Goal: Browse casually

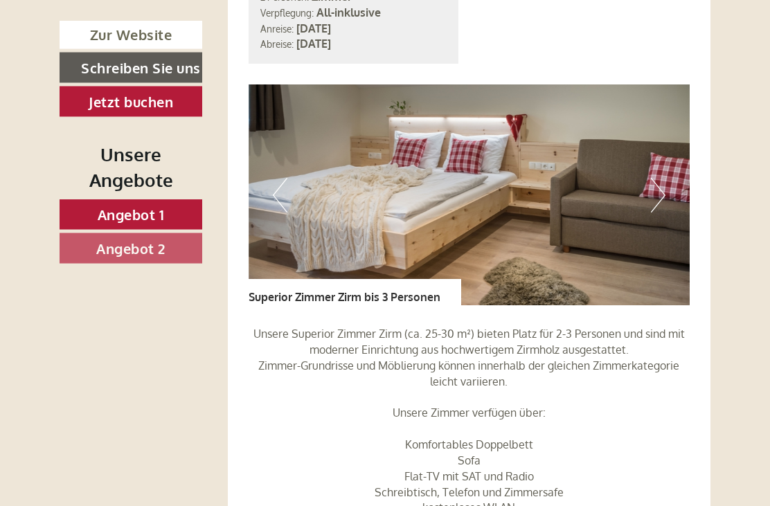
scroll to position [1931, 0]
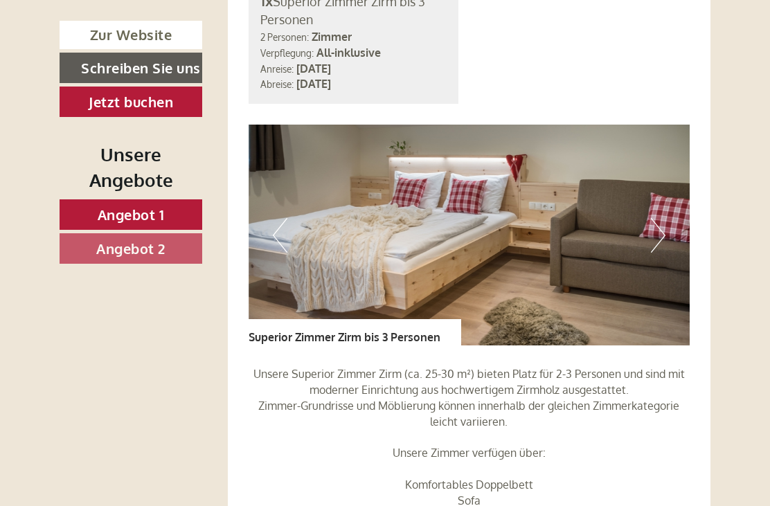
click at [661, 253] on button "Next" at bounding box center [657, 235] width 15 height 35
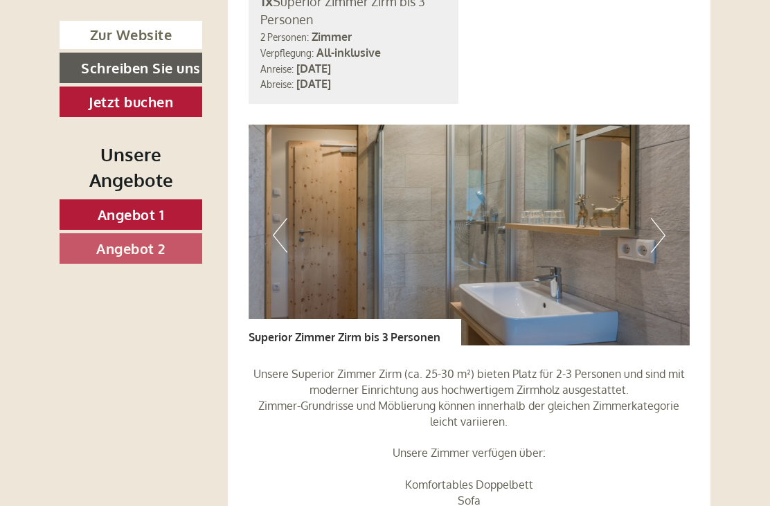
click at [653, 253] on button "Next" at bounding box center [657, 235] width 15 height 35
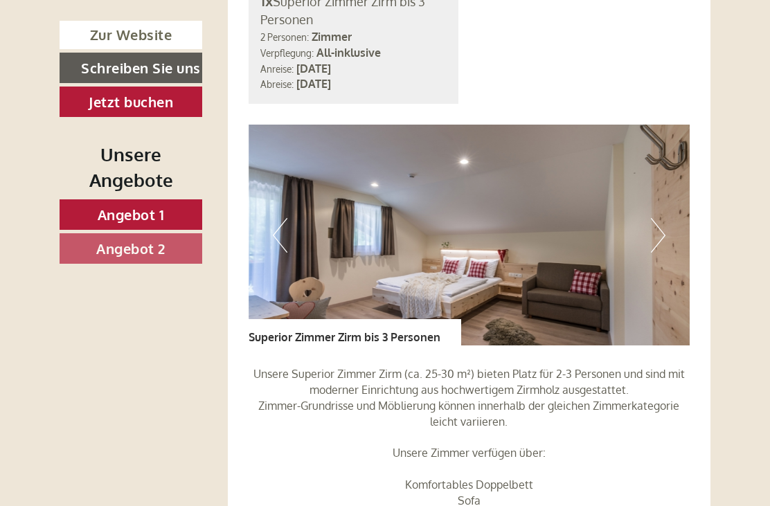
click at [657, 253] on button "Next" at bounding box center [657, 235] width 15 height 35
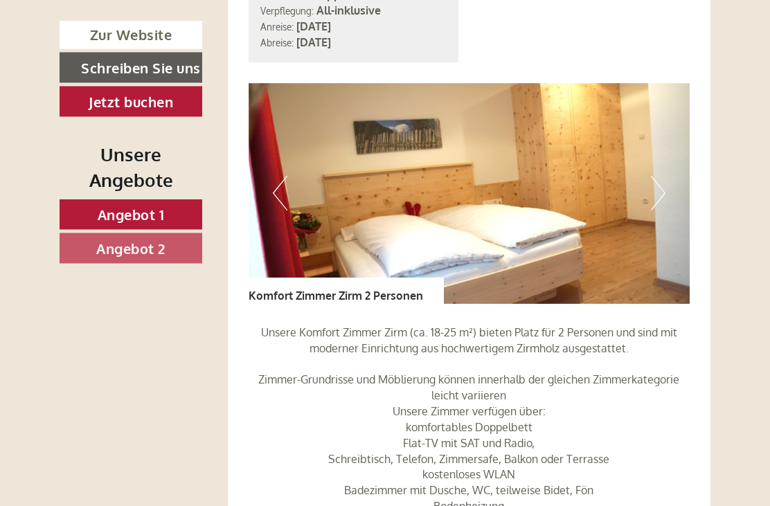
scroll to position [965, 0]
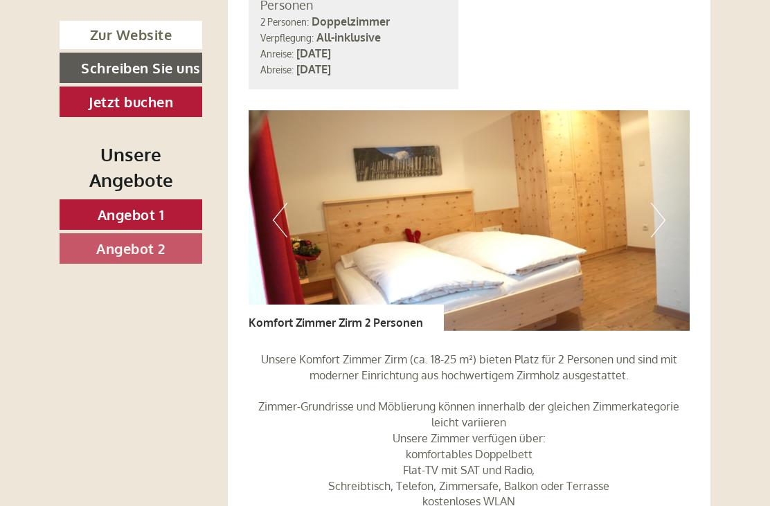
click at [665, 235] on img at bounding box center [468, 220] width 441 height 221
click at [661, 232] on button "Next" at bounding box center [657, 220] width 15 height 35
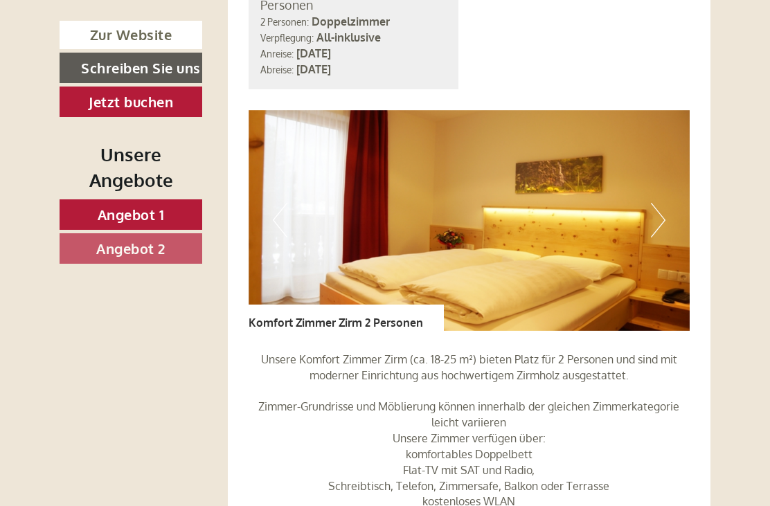
click at [669, 237] on img at bounding box center [468, 220] width 441 height 221
click at [662, 237] on button "Next" at bounding box center [657, 220] width 15 height 35
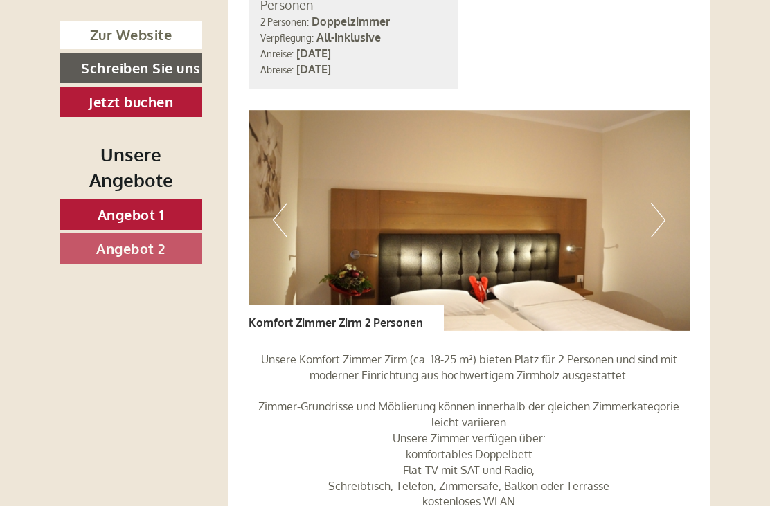
click at [660, 237] on button "Next" at bounding box center [657, 220] width 15 height 35
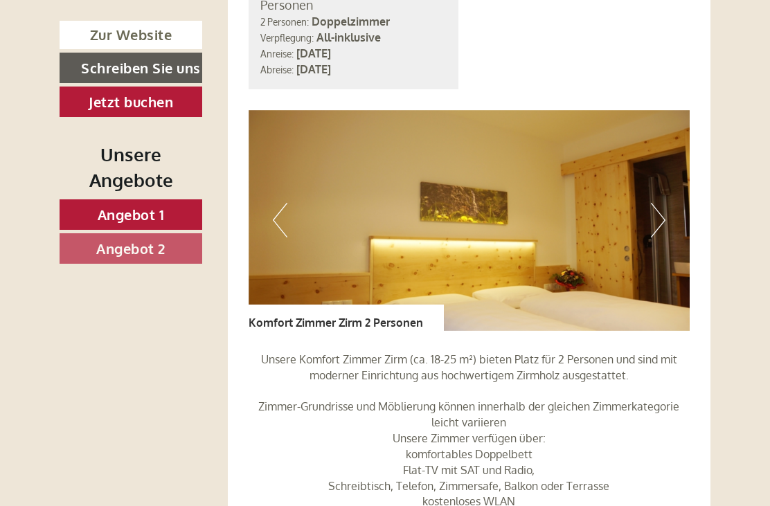
click at [664, 237] on button "Next" at bounding box center [657, 220] width 15 height 35
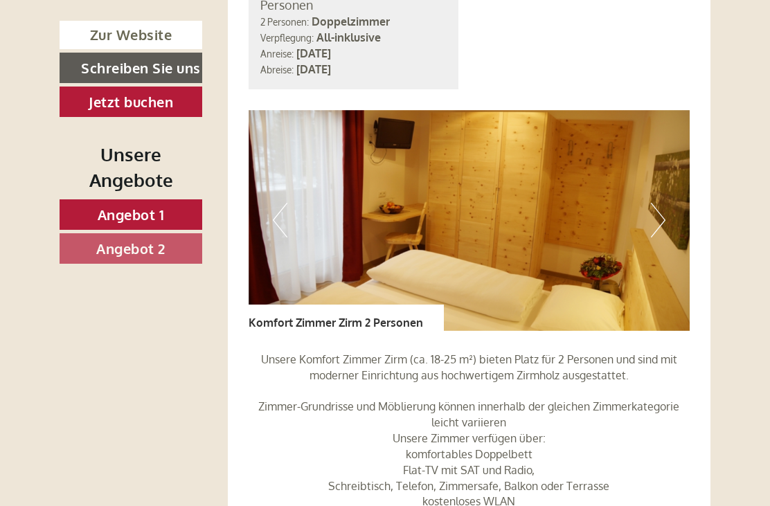
click at [667, 240] on img at bounding box center [468, 220] width 441 height 221
click at [664, 237] on button "Next" at bounding box center [657, 220] width 15 height 35
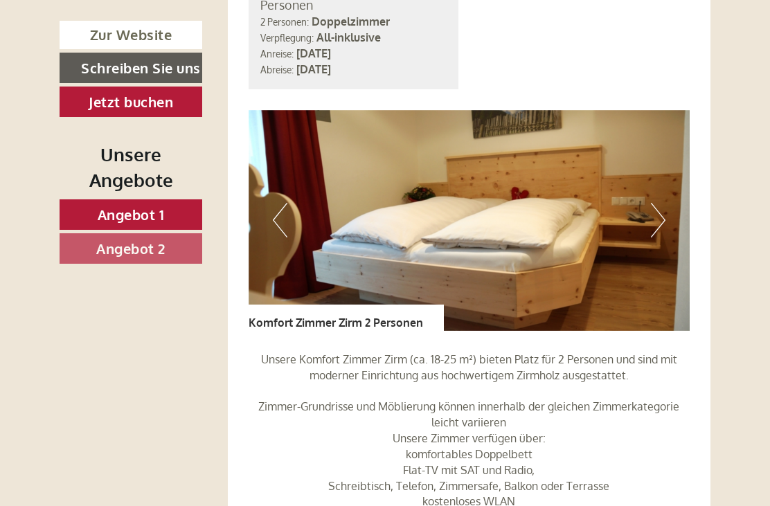
click at [663, 237] on button "Next" at bounding box center [657, 220] width 15 height 35
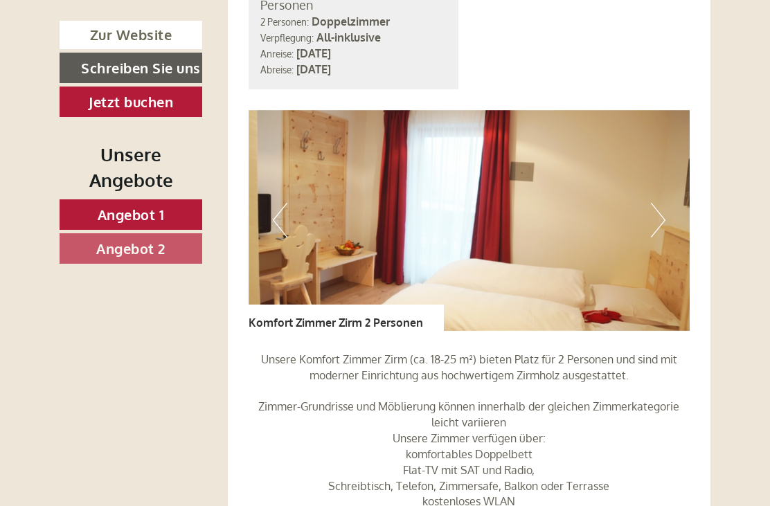
click at [659, 237] on button "Next" at bounding box center [657, 220] width 15 height 35
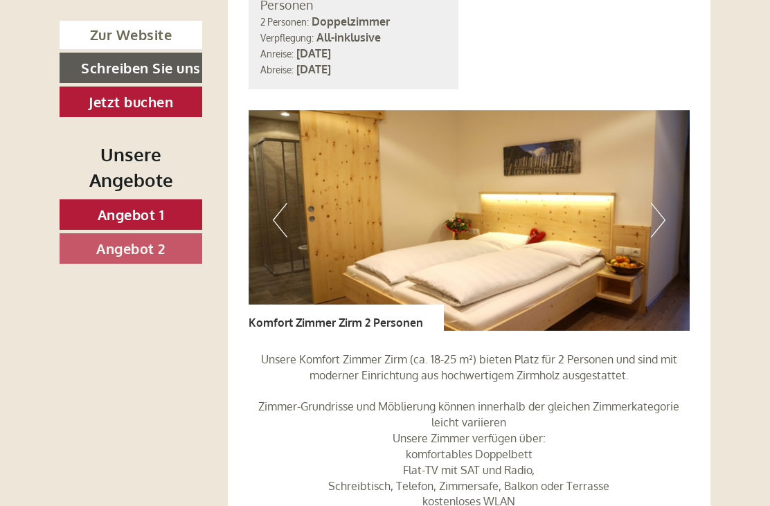
click at [659, 237] on button "Next" at bounding box center [657, 220] width 15 height 35
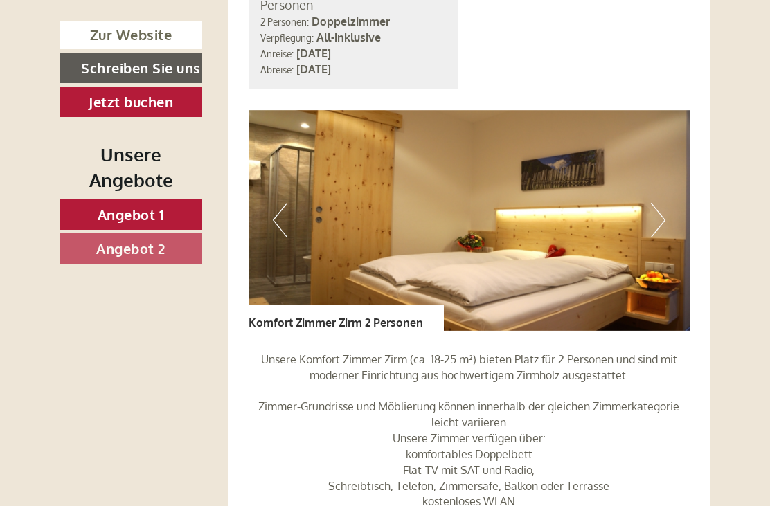
click at [662, 237] on button "Next" at bounding box center [657, 220] width 15 height 35
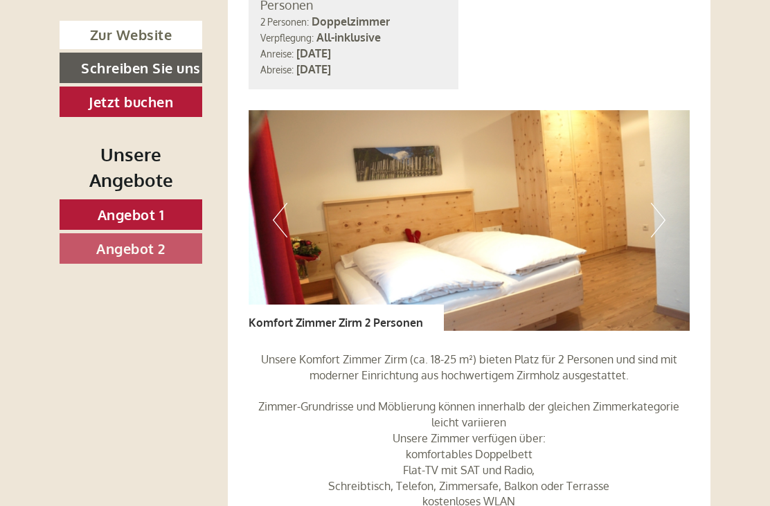
click at [665, 242] on img at bounding box center [468, 220] width 441 height 221
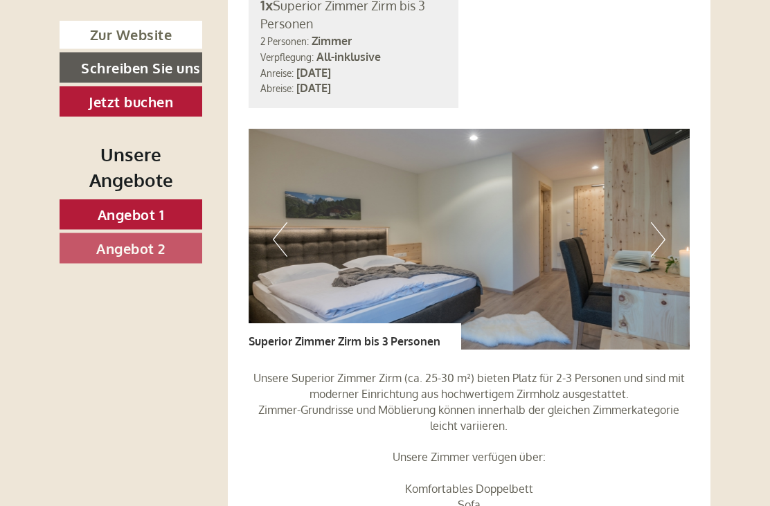
scroll to position [1929, 0]
